Goal: Task Accomplishment & Management: Manage account settings

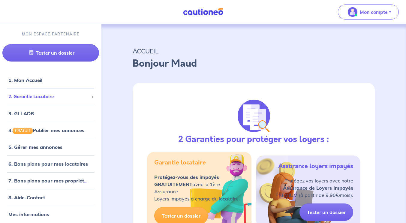
click at [91, 94] on span at bounding box center [92, 96] width 2 height 7
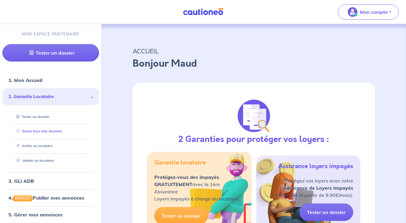
click at [62, 133] on link "Suivre tous mes dossiers" at bounding box center [38, 131] width 48 height 4
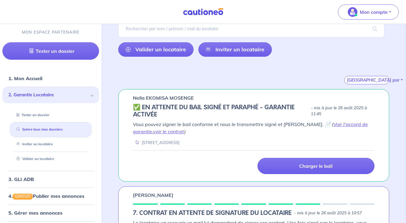
scroll to position [56, 0]
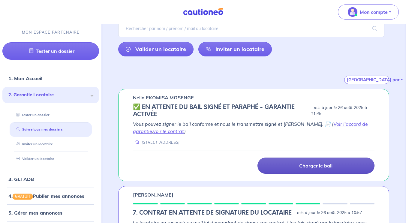
click at [310, 167] on p "Charger le bail" at bounding box center [315, 166] width 33 height 6
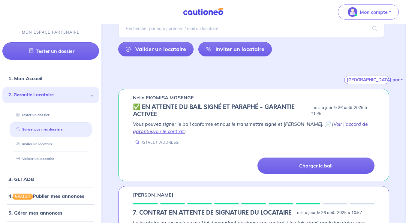
click at [327, 124] on link "Voir l'accord de garantie" at bounding box center [250, 127] width 235 height 13
click at [325, 125] on link "Voir l'accord de garantie" at bounding box center [250, 127] width 235 height 13
